Goal: Task Accomplishment & Management: Use online tool/utility

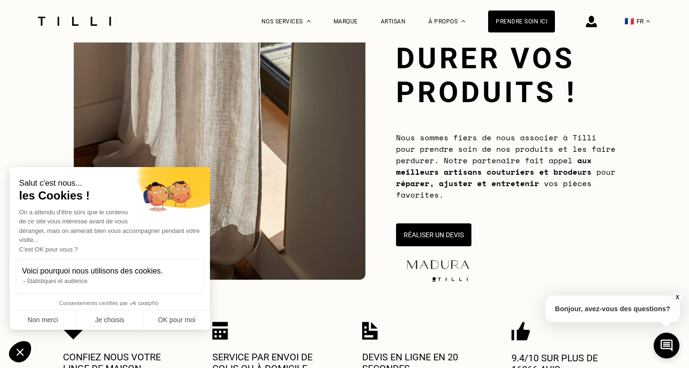
scroll to position [98, 0]
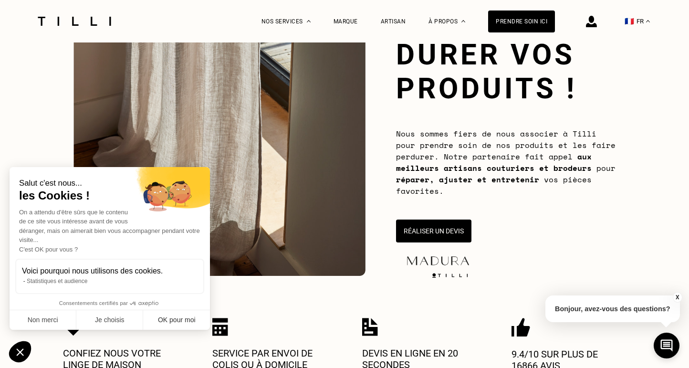
click at [191, 317] on button "OK pour moi" at bounding box center [176, 320] width 67 height 20
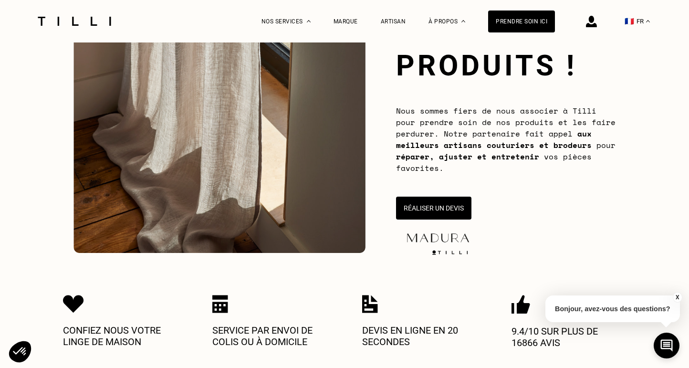
scroll to position [128, 0]
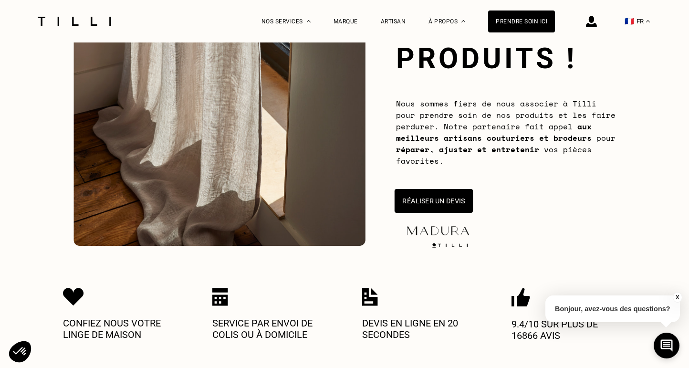
click at [406, 202] on button "Réaliser un devis" at bounding box center [434, 201] width 78 height 24
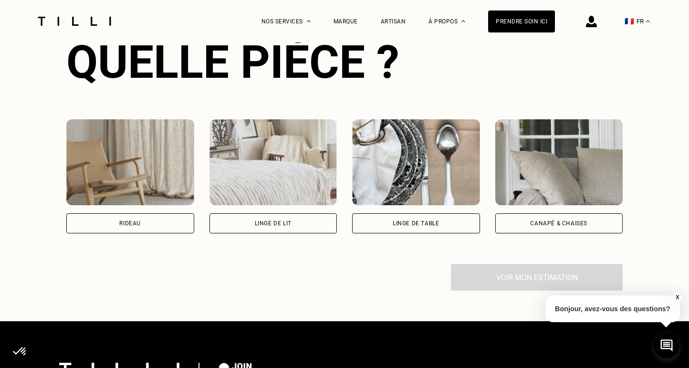
scroll to position [637, 0]
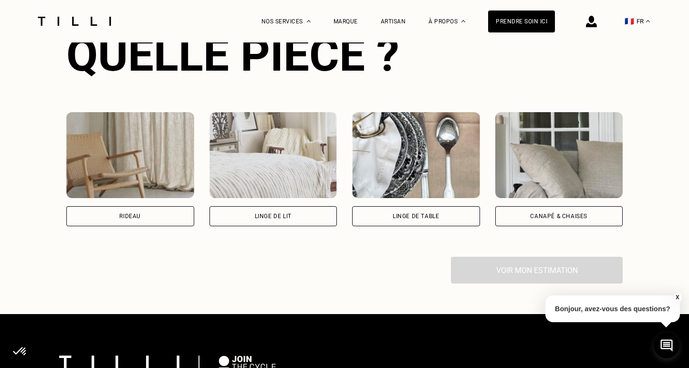
click at [148, 215] on div "Rideau" at bounding box center [130, 216] width 128 height 20
select select "FR"
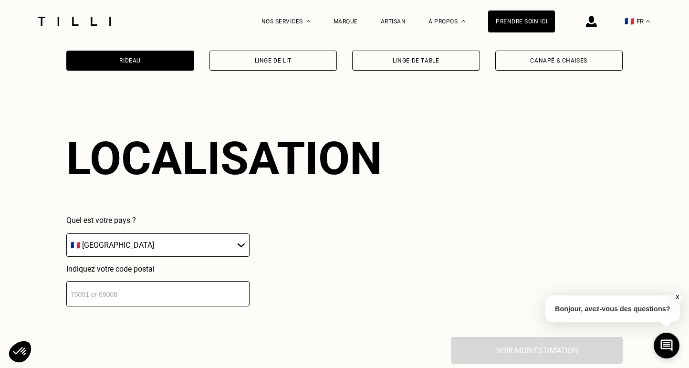
scroll to position [835, 0]
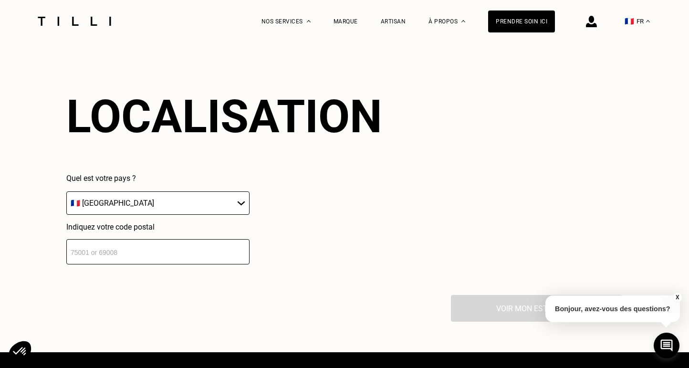
click at [218, 256] on input "number" at bounding box center [157, 251] width 183 height 25
type input "8"
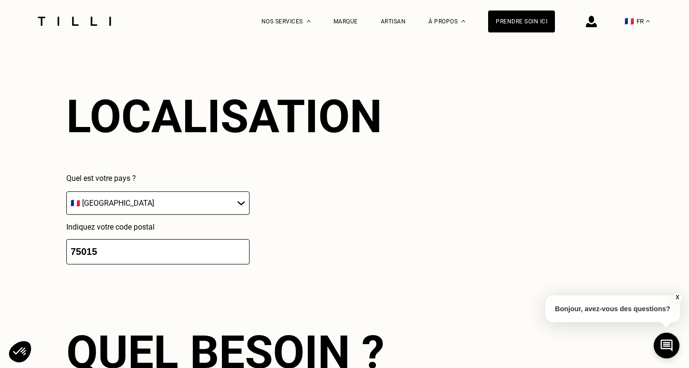
scroll to position [1074, 0]
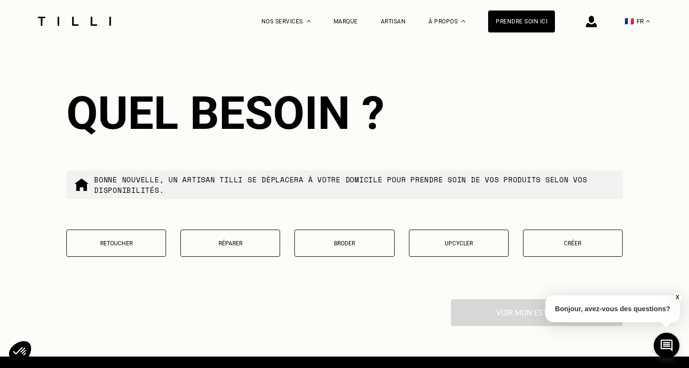
type input "75015"
click at [120, 246] on p "Retoucher" at bounding box center [116, 243] width 89 height 7
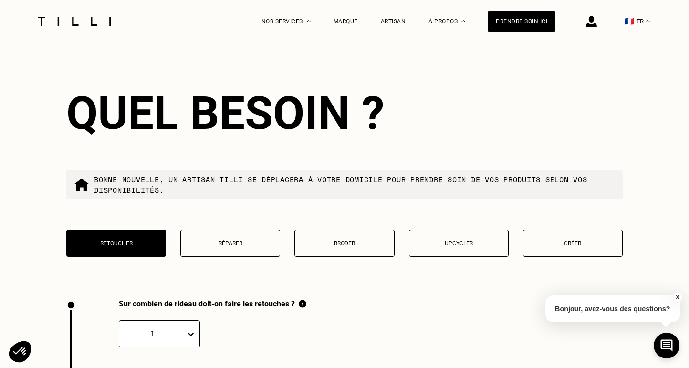
scroll to position [1318, 0]
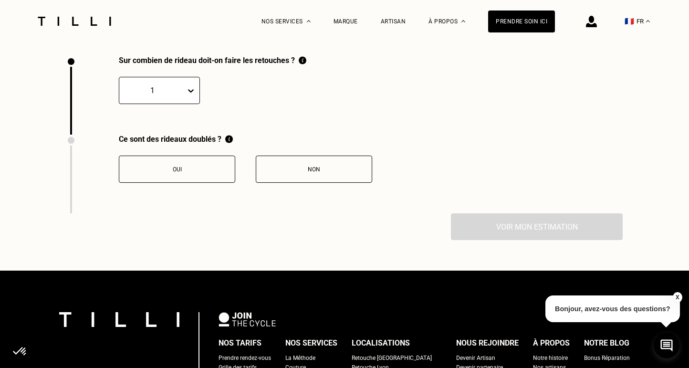
click at [189, 93] on icon at bounding box center [191, 90] width 6 height 3
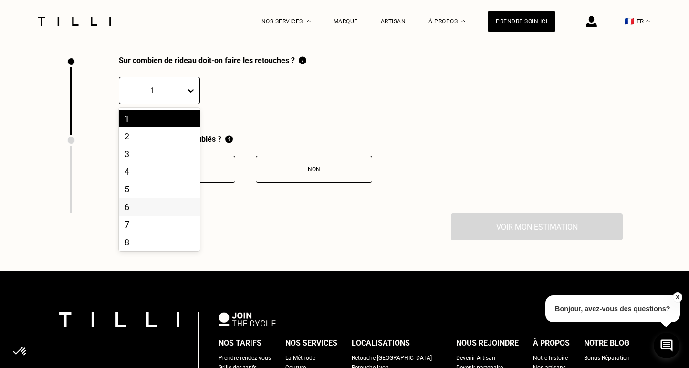
click at [133, 206] on div "6" at bounding box center [159, 207] width 81 height 18
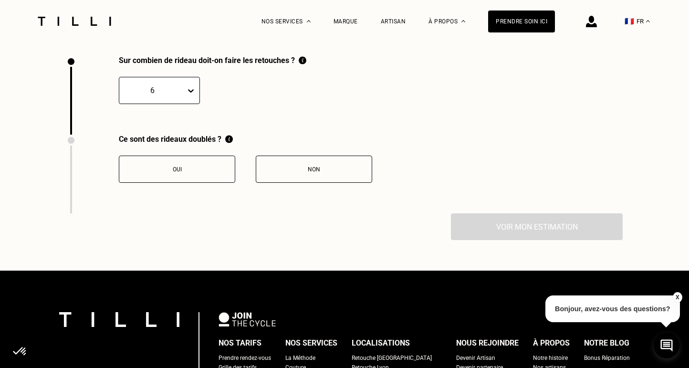
click at [307, 168] on button "Non" at bounding box center [314, 169] width 116 height 27
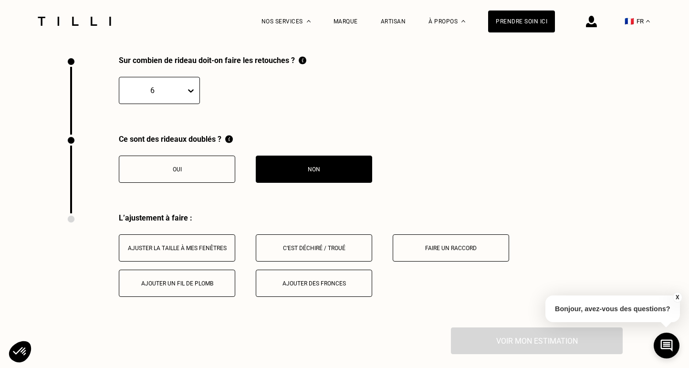
scroll to position [1475, 0]
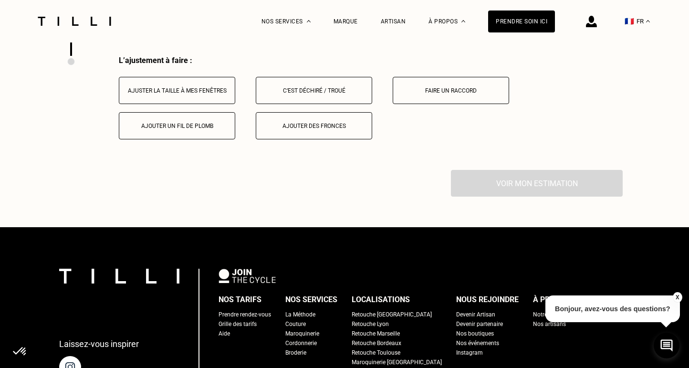
click at [185, 89] on button "Ajuster la taille à mes fenêtres" at bounding box center [177, 90] width 116 height 27
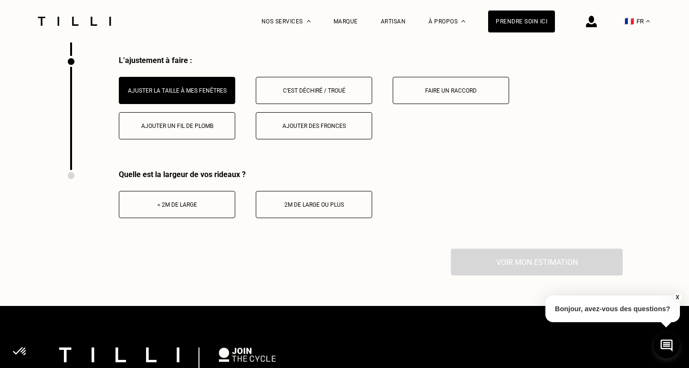
click at [299, 201] on button "2m de large ou plus" at bounding box center [314, 204] width 116 height 27
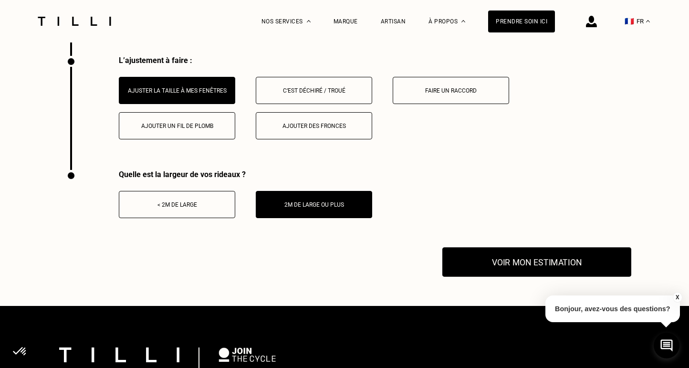
click at [496, 257] on button "Voir mon estimation" at bounding box center [537, 262] width 189 height 30
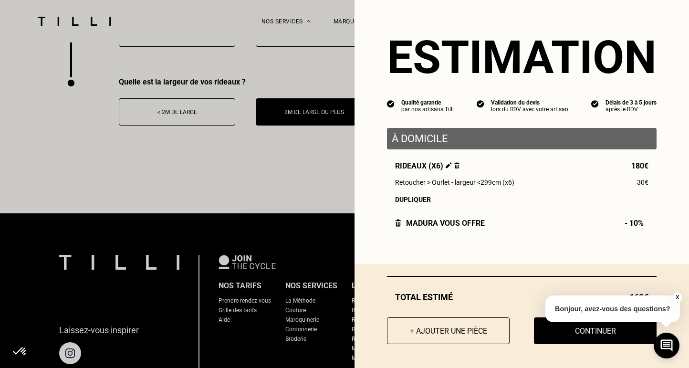
scroll to position [1570, 0]
